Goal: Information Seeking & Learning: Learn about a topic

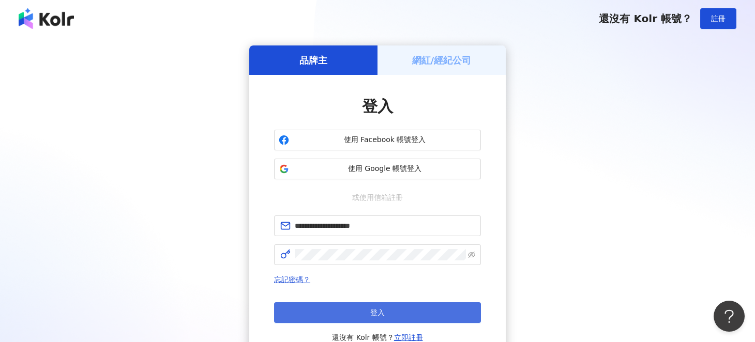
click at [393, 309] on button "登入" at bounding box center [377, 312] width 207 height 21
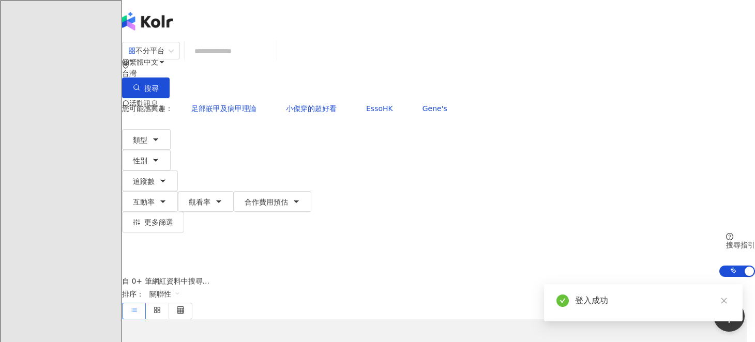
click at [272, 60] on input "search" at bounding box center [231, 51] width 84 height 20
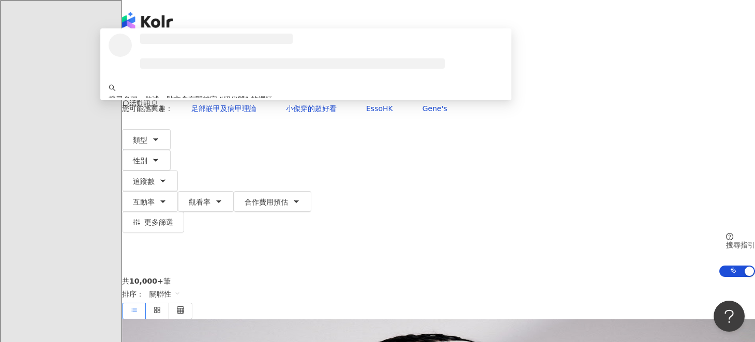
type input "****"
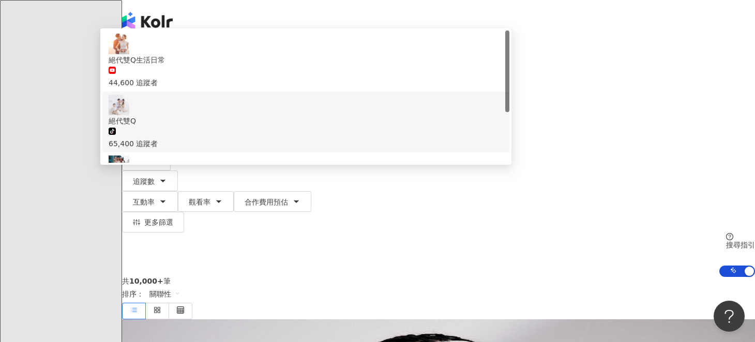
scroll to position [51, 0]
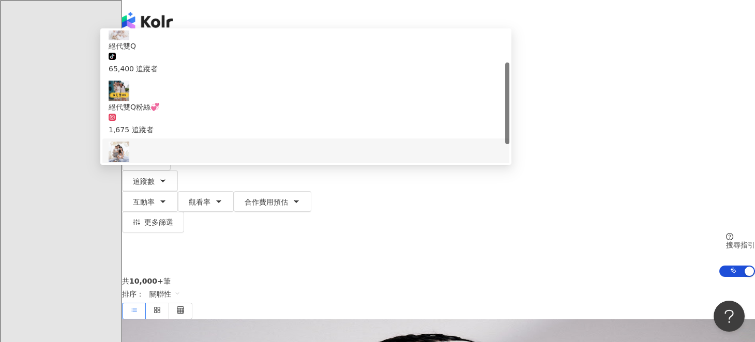
click at [340, 162] on span "絕代雙Q Yue and [PERSON_NAME]" at bounding box center [306, 167] width 394 height 11
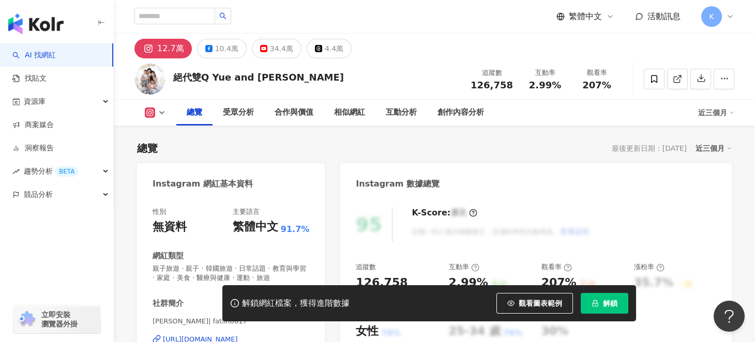
click at [270, 49] on div "34.4萬" at bounding box center [281, 48] width 23 height 14
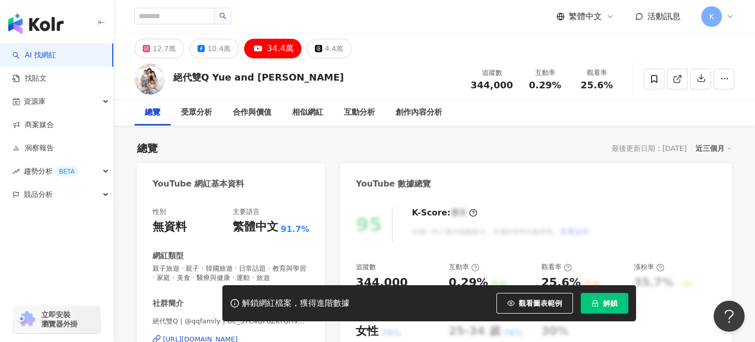
click at [604, 303] on span "解鎖" at bounding box center [610, 303] width 14 height 8
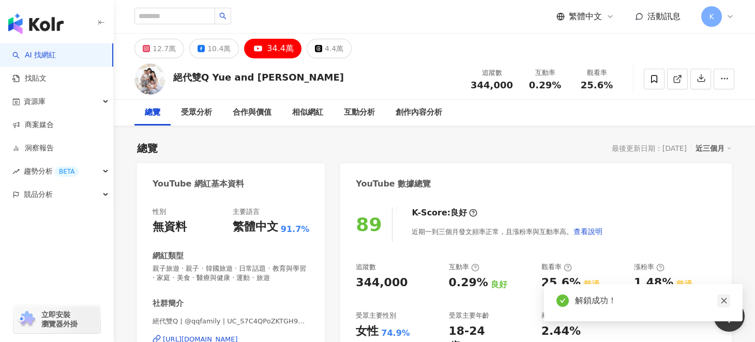
click at [722, 300] on icon "close" at bounding box center [723, 300] width 7 height 7
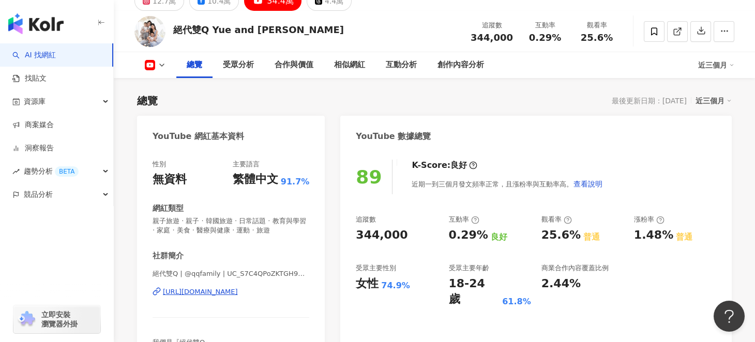
scroll to position [103, 0]
